Goal: Task Accomplishment & Management: Complete application form

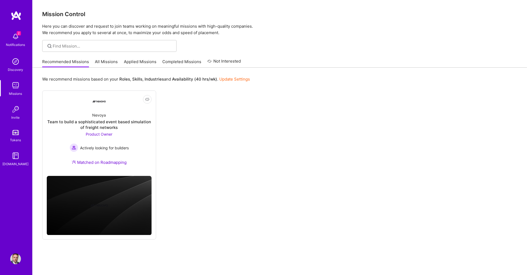
click at [13, 62] on img at bounding box center [15, 61] width 11 height 11
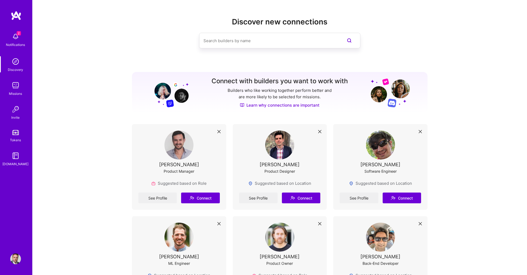
click at [13, 85] on img at bounding box center [15, 85] width 11 height 11
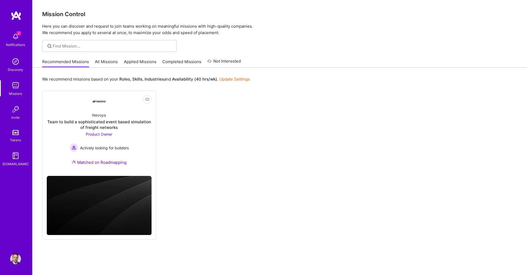
click at [103, 61] on link "All Missions" at bounding box center [106, 63] width 23 height 9
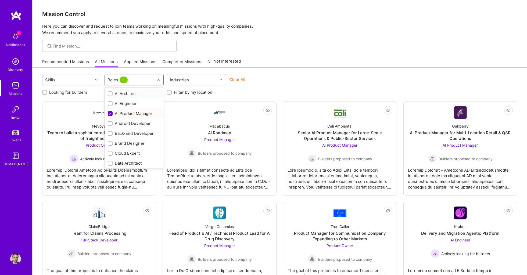
click at [131, 79] on div "Roles 3" at bounding box center [130, 79] width 50 height 11
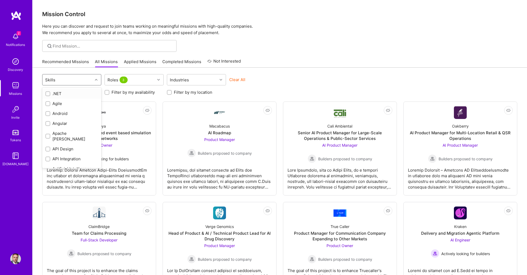
click at [87, 80] on div "Skills" at bounding box center [67, 79] width 50 height 11
click at [283, 81] on div "Clear All" at bounding box center [258, 82] width 59 height 10
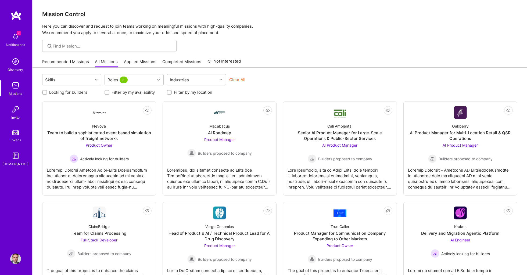
click at [283, 81] on div "Clear All" at bounding box center [258, 82] width 59 height 10
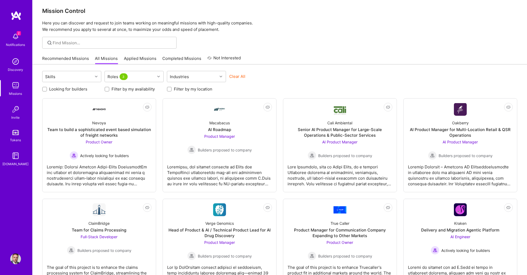
scroll to position [4, 0]
click at [86, 47] on div at bounding box center [109, 42] width 134 height 12
type input "Head of product"
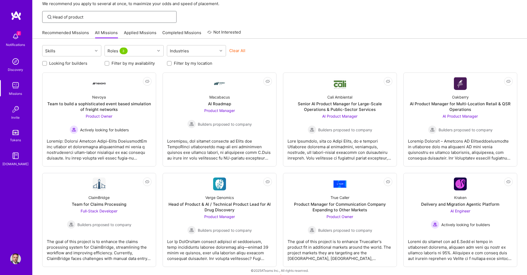
scroll to position [29, 0]
click at [199, 202] on div "Head of Product & AI / Technical Product Lead for AI Drug Discovery" at bounding box center [219, 207] width 105 height 11
